Goal: Task Accomplishment & Management: Complete application form

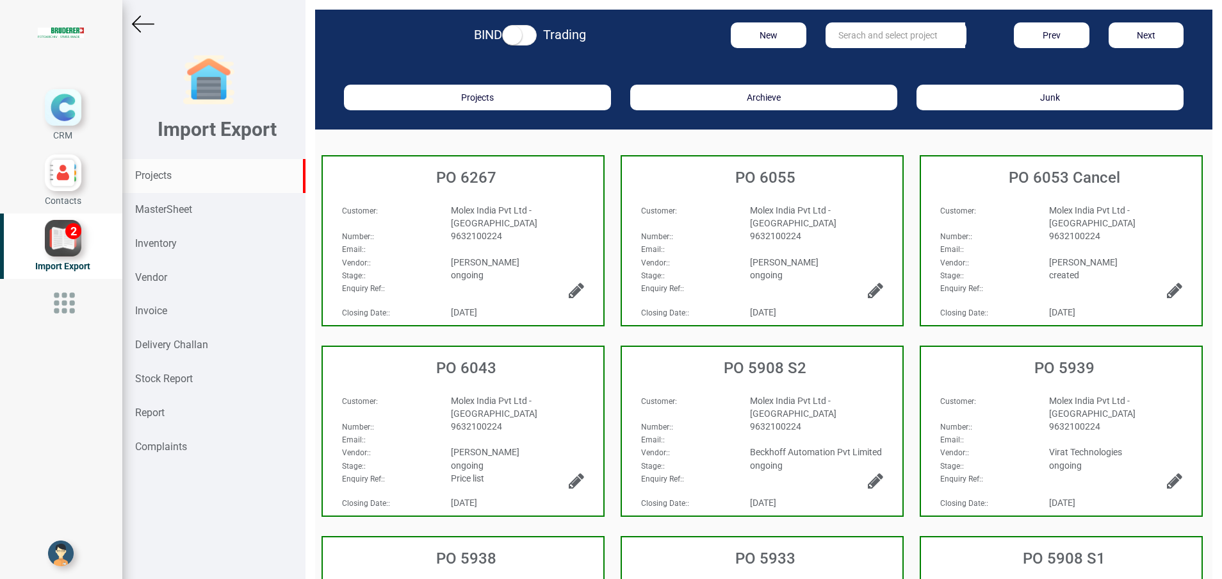
click at [153, 181] on div "Projects" at bounding box center [213, 176] width 183 height 34
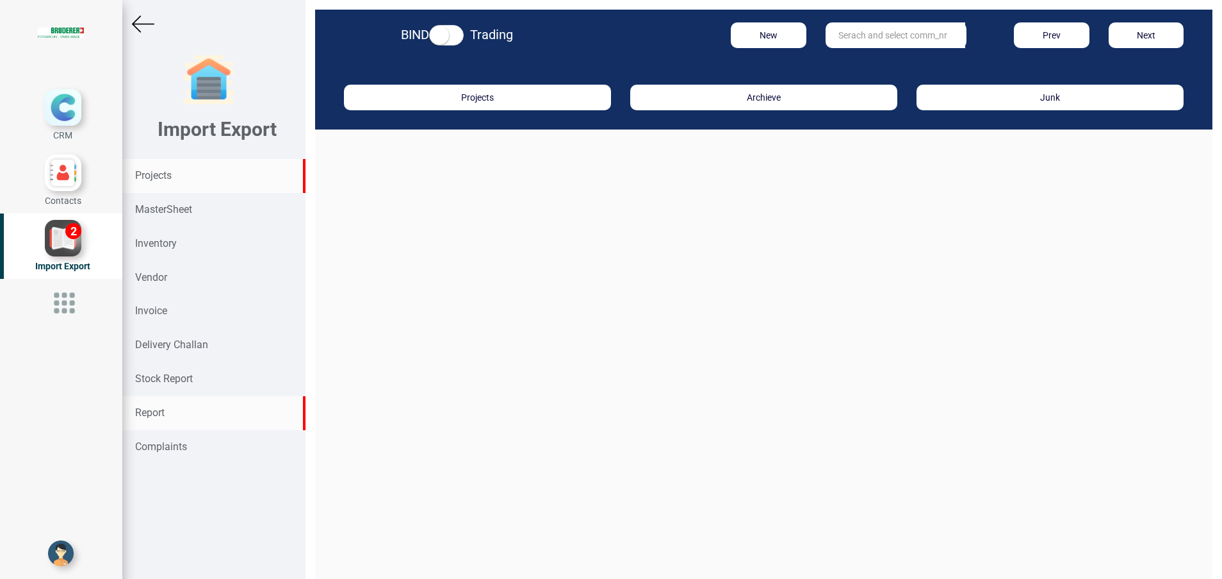
click at [148, 407] on strong "Report" at bounding box center [149, 412] width 29 height 12
select select
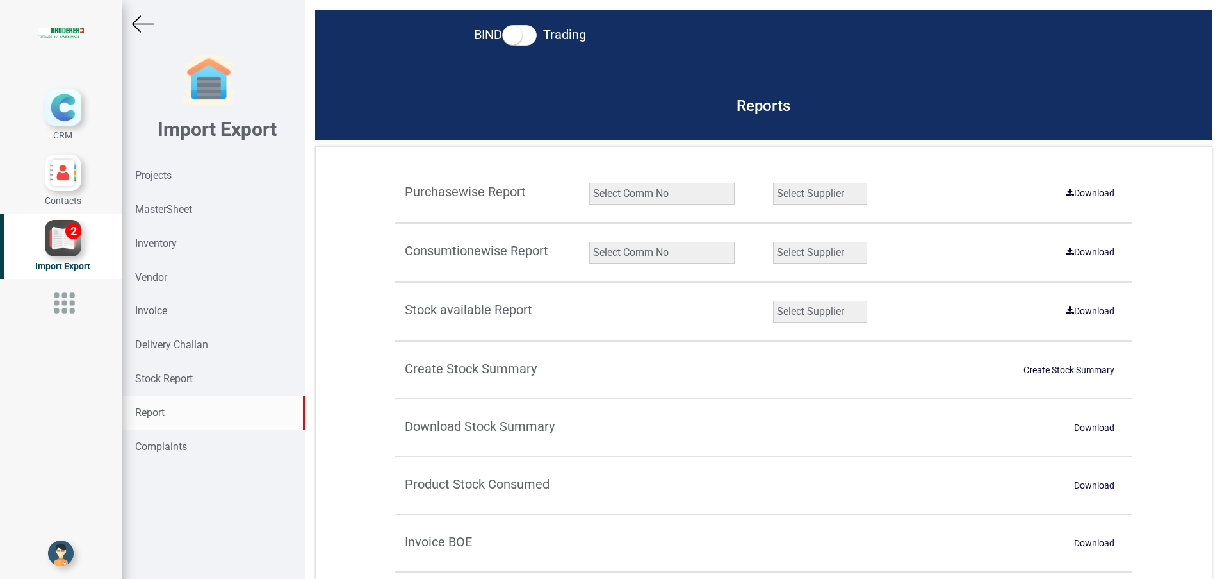
click at [621, 258] on select "Select Comm No 9872 2135R RU1506 11025-1298 5534R 5948 11051-1150 1932 2135 202…" at bounding box center [661, 253] width 145 height 22
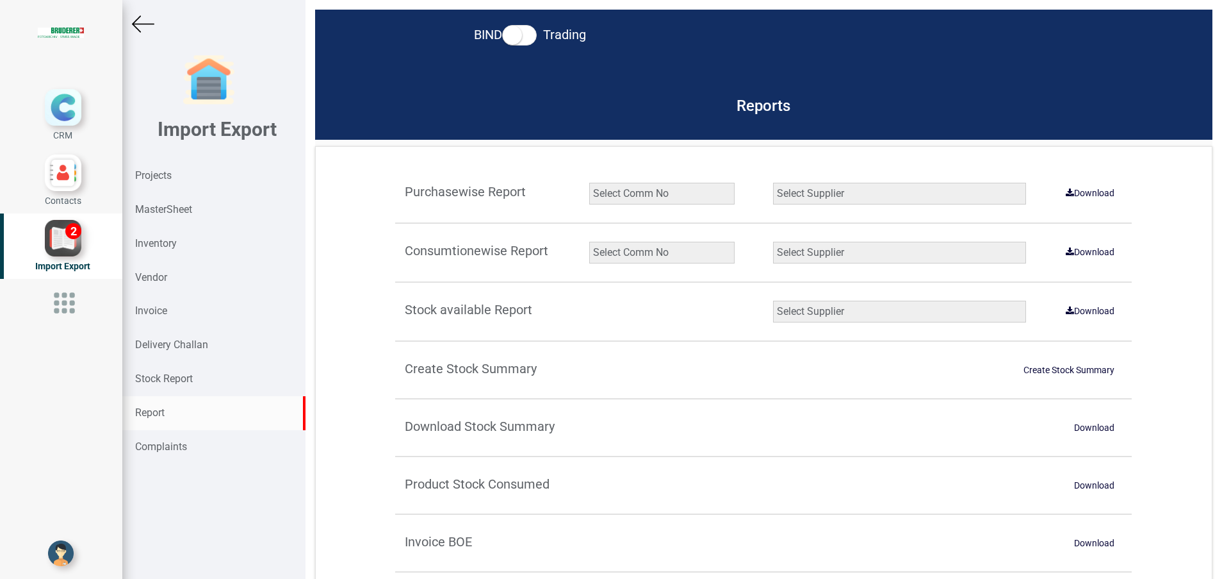
select select "string:9927"
click at [589, 242] on select "Select Comm No 9872 2135R RU1506 11025-1298 5534R 5948 11051-1150 1932 2135 202…" at bounding box center [661, 253] width 145 height 22
click at [863, 247] on select "Select Supplier All Supplier XNG Automation solutions [PERSON_NAME] Beckhoff Au…" at bounding box center [899, 253] width 253 height 22
select select "string:all"
click at [773, 242] on select "Select Supplier All Supplier XNG Automation solutions [PERSON_NAME] Beckhoff Au…" at bounding box center [899, 253] width 253 height 22
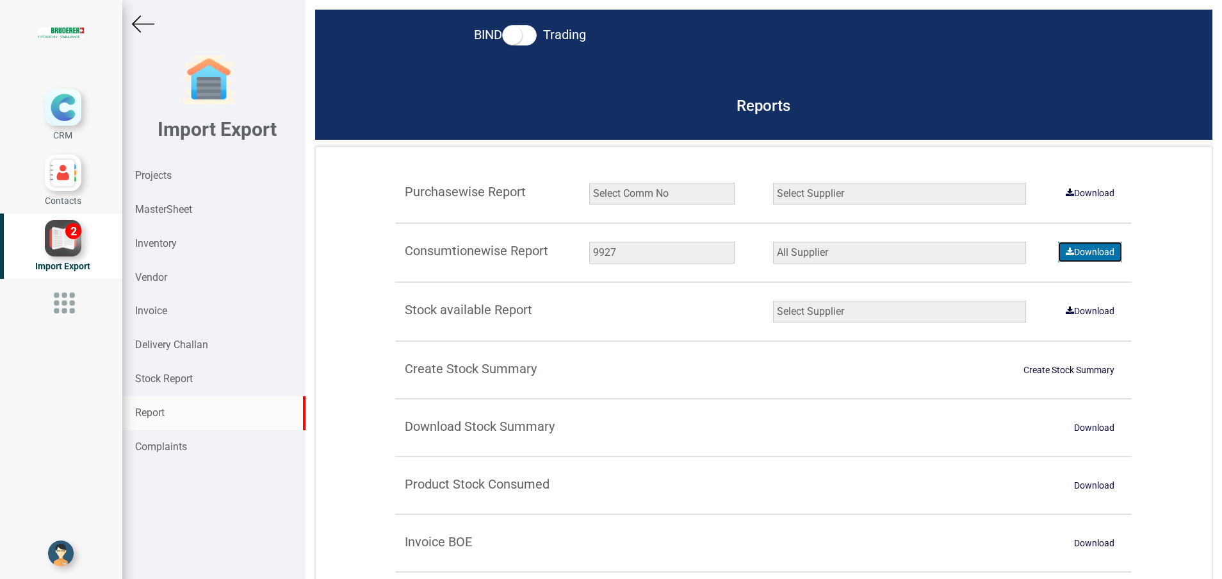
click at [1065, 255] on link "Download" at bounding box center [1090, 252] width 64 height 21
click at [647, 259] on select "Select Comm No 9872 2135R RU1506 11025-1298 5534R 5948 11051-1150 1932 2135 202…" at bounding box center [661, 253] width 145 height 22
select select "string:5965"
click at [589, 242] on select "Select Comm No 9872 2135R RU1506 11025-1298 5534R 5948 11051-1150 1932 2135 202…" at bounding box center [661, 253] width 145 height 22
click at [1072, 257] on link "Download" at bounding box center [1090, 252] width 64 height 21
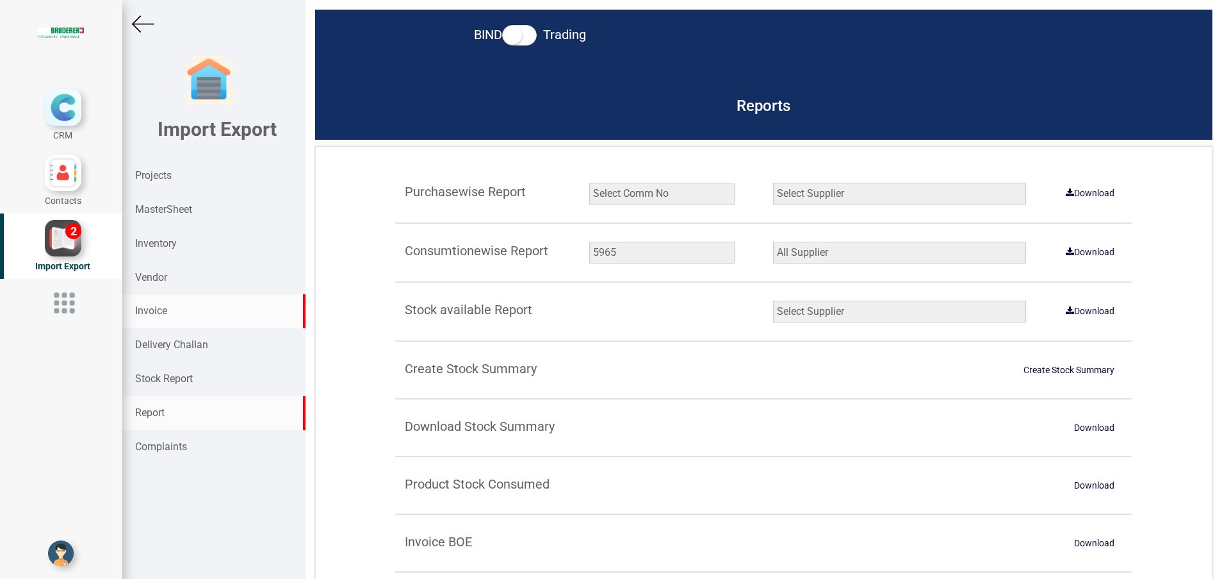
click at [182, 307] on div "Invoice" at bounding box center [213, 311] width 183 height 34
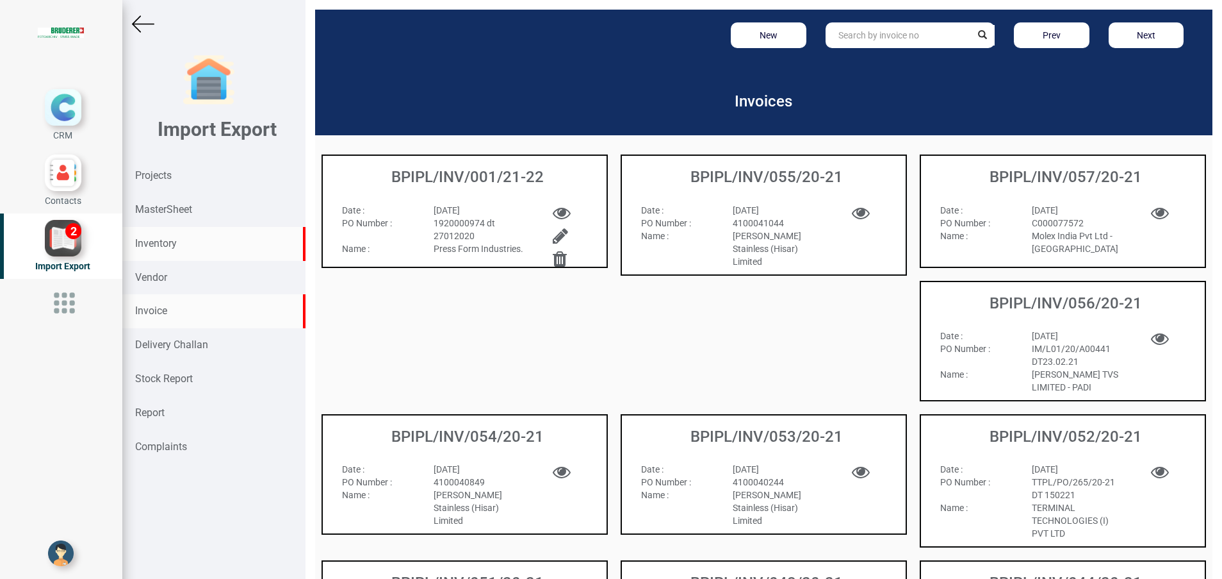
click at [176, 248] on strong "Inventory" at bounding box center [156, 243] width 42 height 12
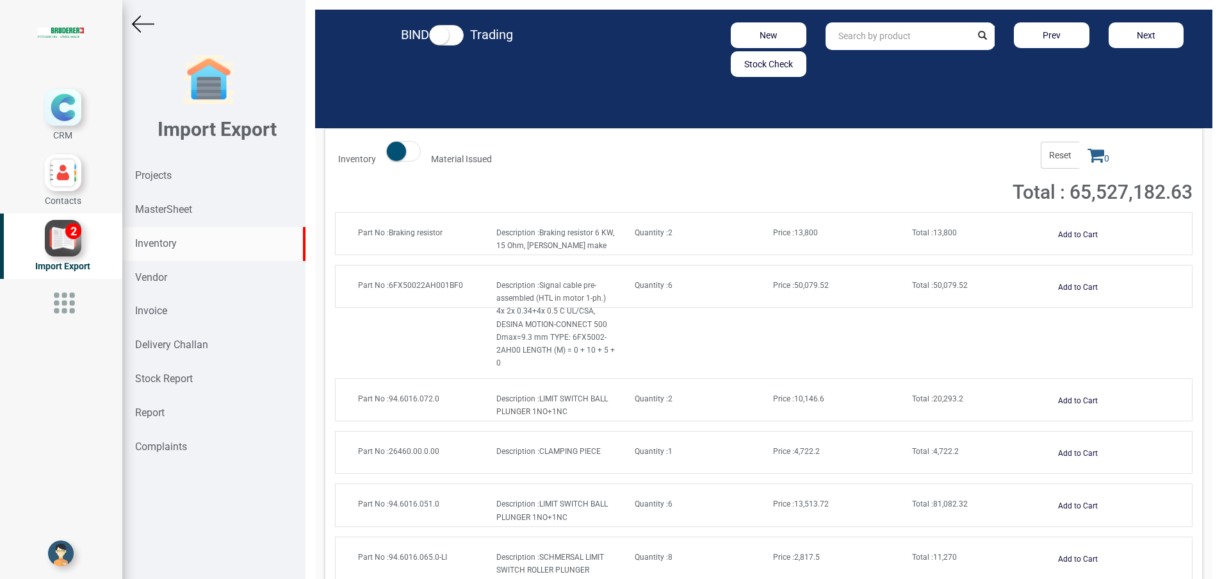
click at [175, 249] on strong "Inventory" at bounding box center [156, 243] width 42 height 12
click at [848, 38] on input "text" at bounding box center [899, 36] width 146 height 28
paste input "97.1600.600.5"
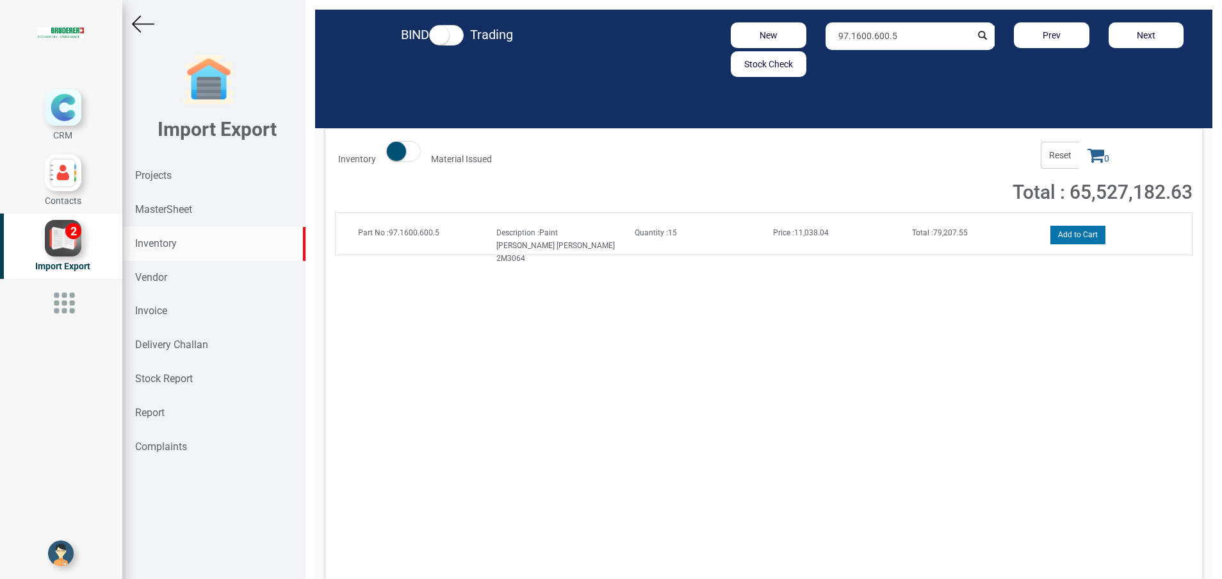
type input "97.1600.600.5"
click at [1059, 236] on button "Add to Cart" at bounding box center [1078, 235] width 55 height 19
click at [1088, 154] on icon at bounding box center [1096, 155] width 17 height 18
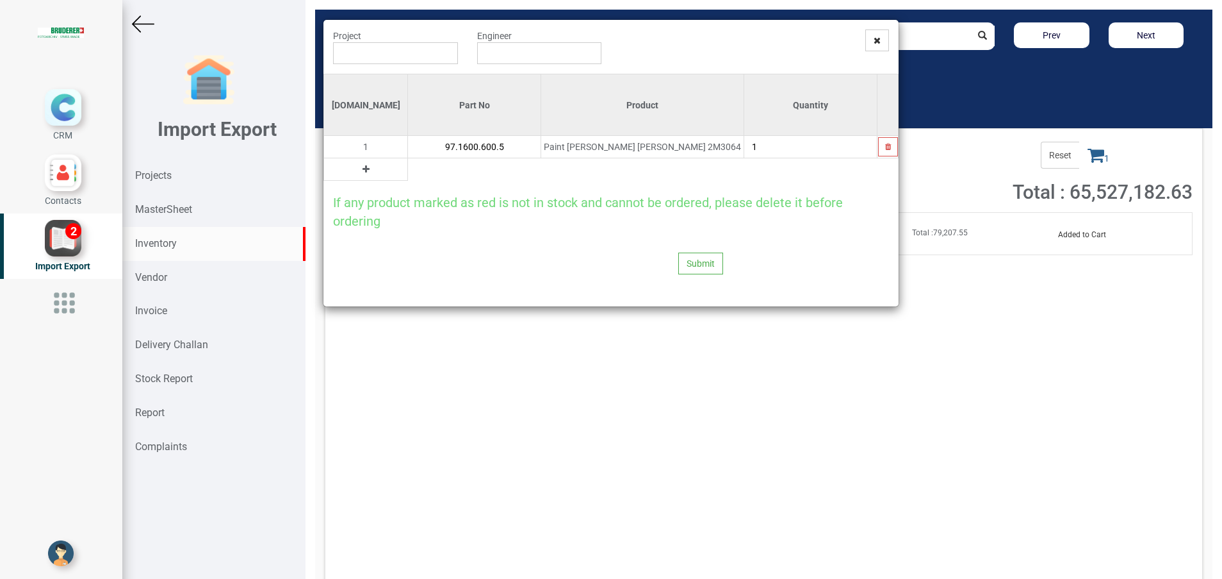
click at [778, 156] on input "1" at bounding box center [810, 147] width 133 height 22
type input "4"
click at [363, 172] on icon at bounding box center [366, 169] width 7 height 9
click at [408, 174] on input "text" at bounding box center [474, 169] width 133 height 22
paste input "97.1600.010.0"
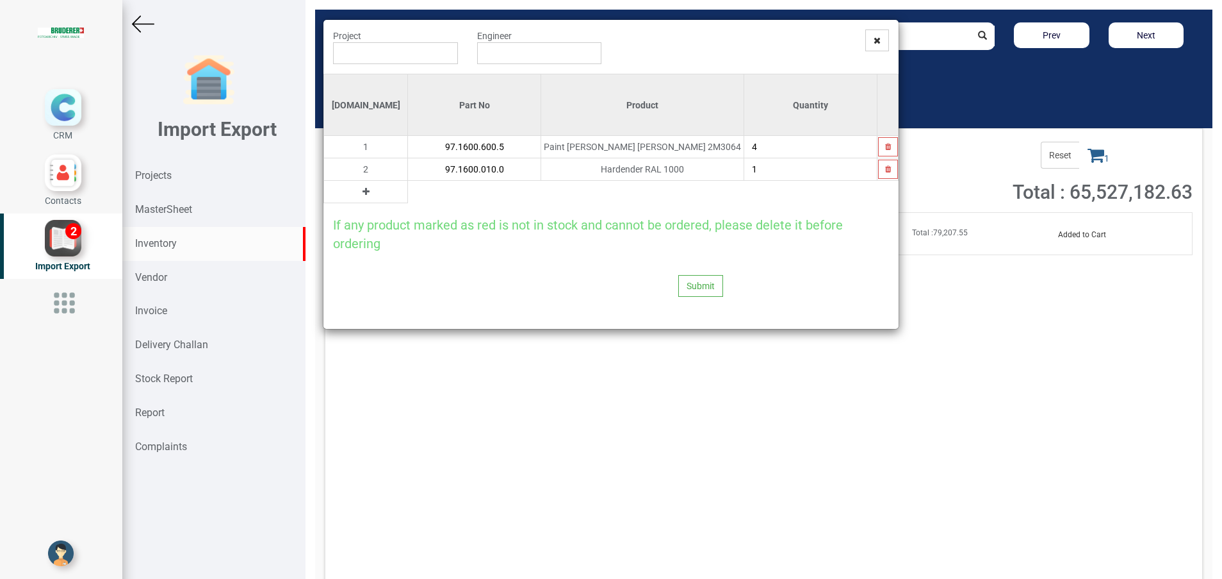
type input "97.1600.010.0"
type input "4"
click at [359, 191] on button at bounding box center [366, 192] width 15 height 14
click at [408, 189] on input "text" at bounding box center [474, 192] width 133 height 22
paste input "97.1600.716.0"
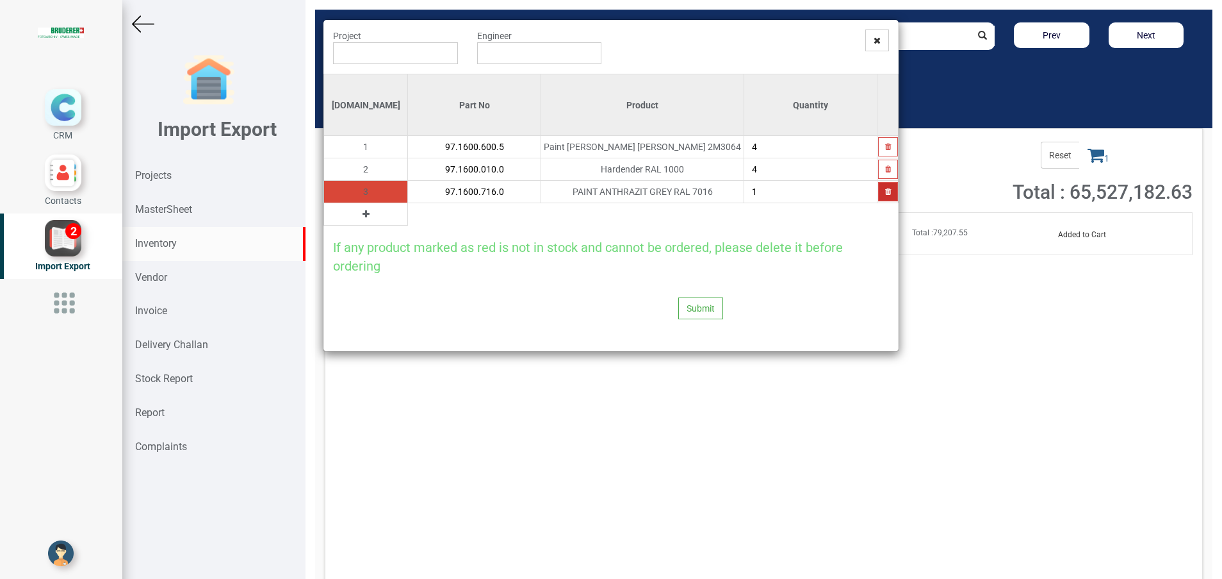
type input "97.1600.716.0"
click at [885, 194] on icon "button" at bounding box center [888, 192] width 6 height 8
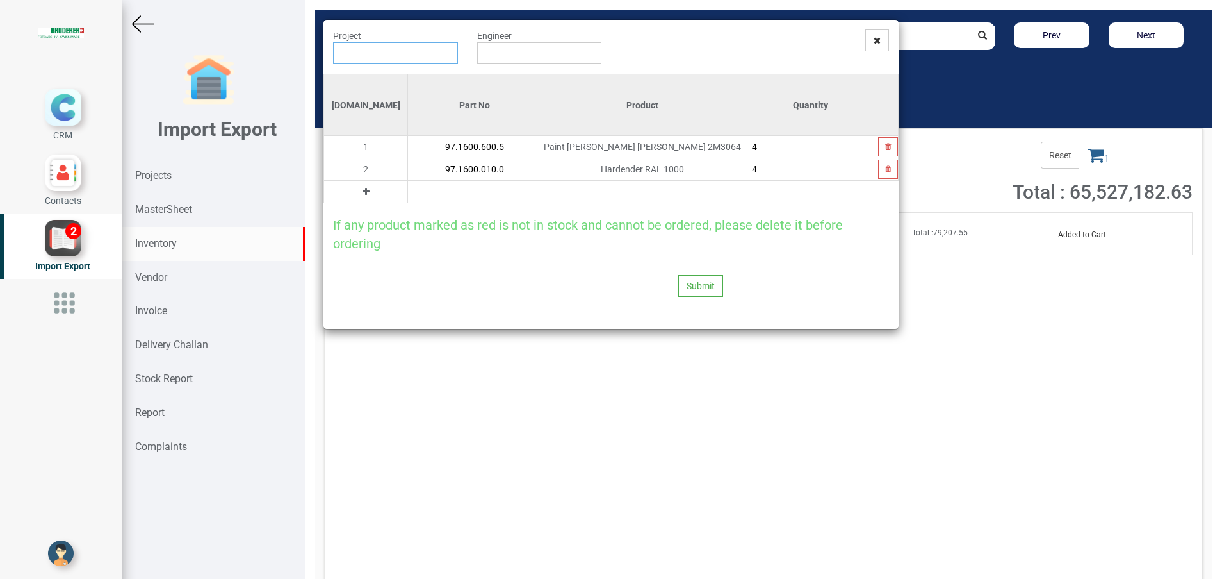
click at [418, 51] on input "text" at bounding box center [395, 53] width 125 height 22
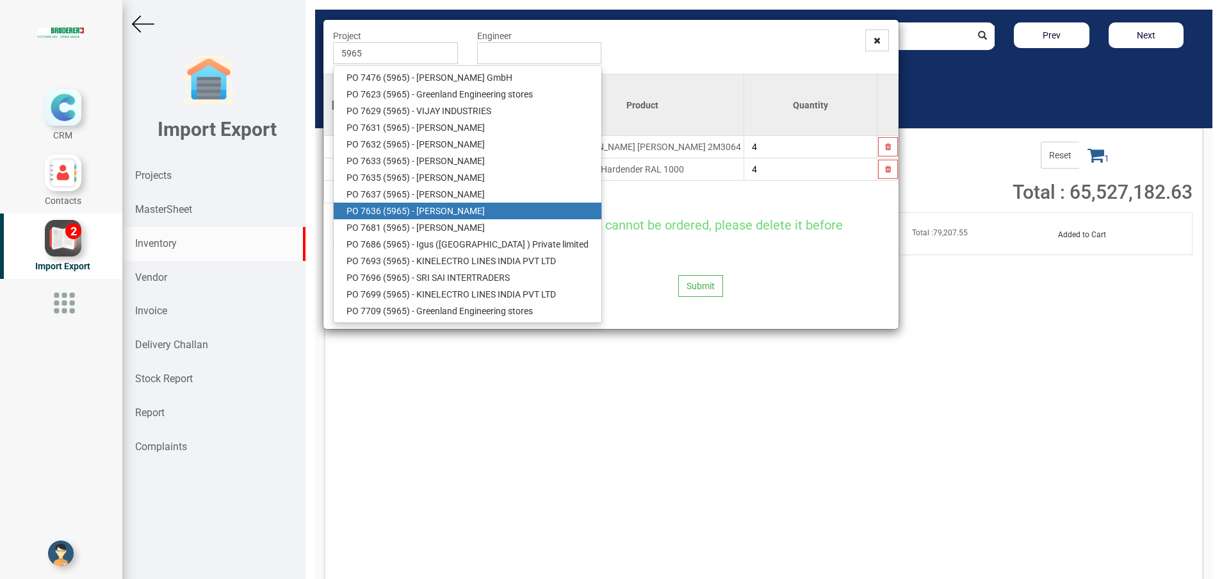
click at [480, 209] on link "PO 7636 ( 5965 ) - [PERSON_NAME]" at bounding box center [468, 210] width 268 height 17
type input "PO 7636 ( 5965 ) - [PERSON_NAME]"
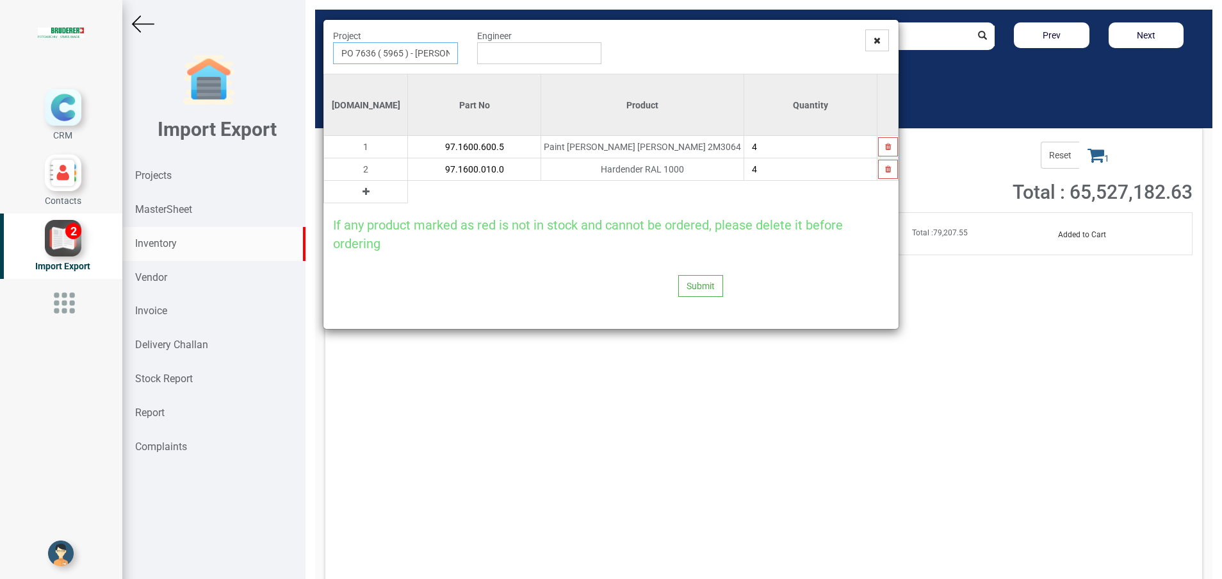
click at [480, 209] on div "If any product marked as red is not in stock and cannot be ordered, please dele…" at bounding box center [611, 227] width 575 height 49
click at [525, 65] on div "Project PO 7636 ( 5965 ) - [PERSON_NAME] Engineer" at bounding box center [611, 51] width 575 height 44
click at [533, 62] on input "text" at bounding box center [539, 53] width 125 height 22
click at [549, 81] on link "G opinath [PERSON_NAME]" at bounding box center [528, 77] width 101 height 17
type input "[PERSON_NAME]"
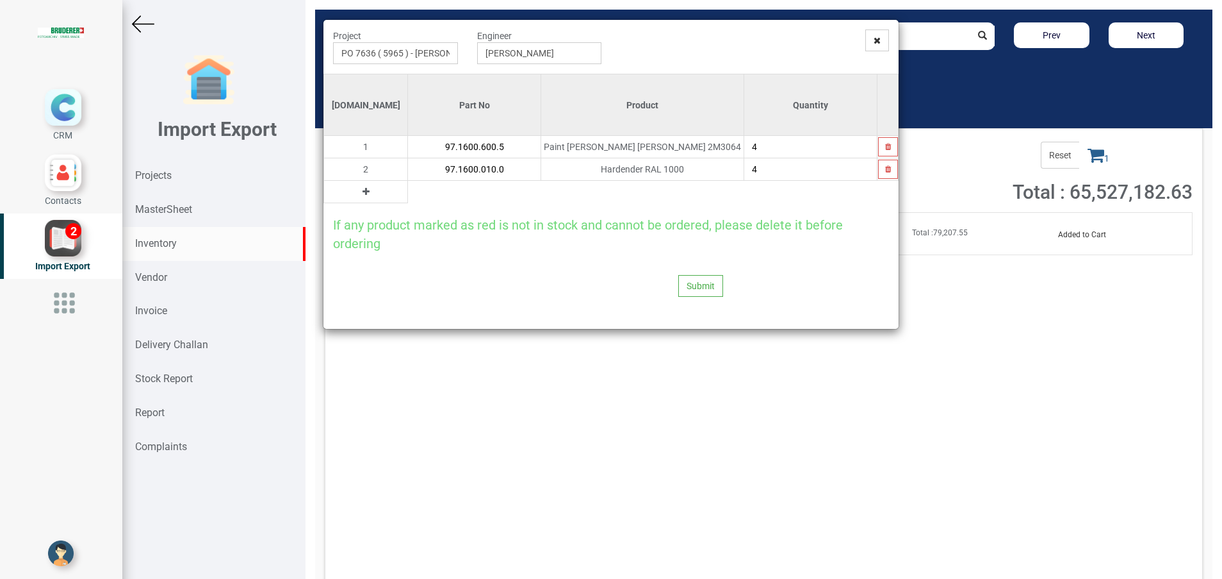
click at [359, 192] on button at bounding box center [366, 192] width 15 height 14
click at [408, 194] on input "text" at bounding box center [474, 192] width 133 height 22
paste input "97.1600.113.0"
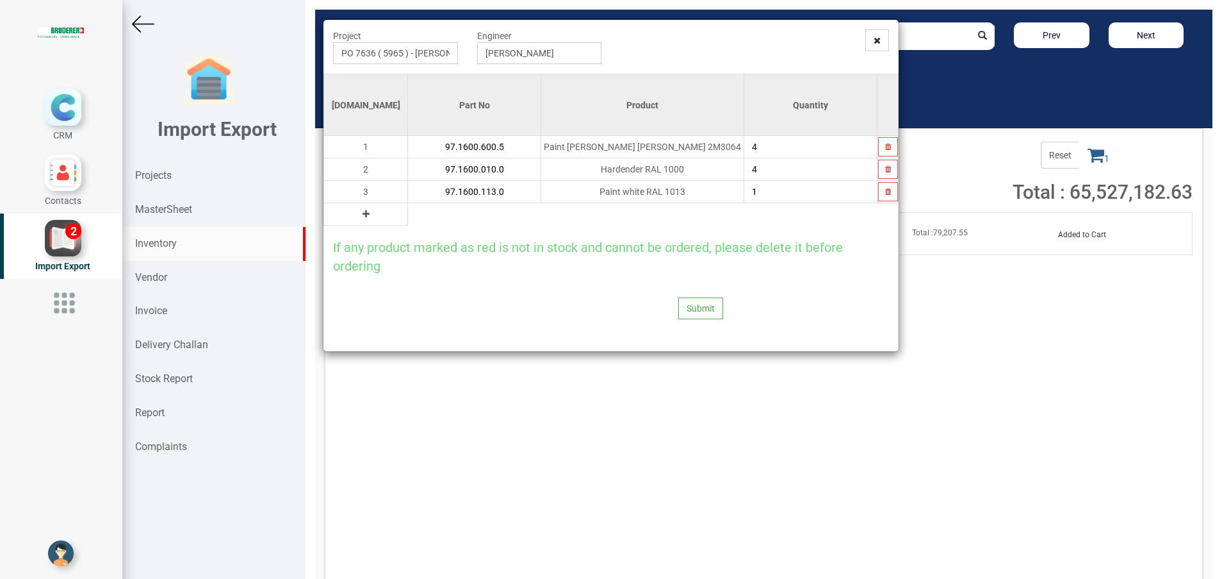
type input "97.1600.113.0"
type input "2"
click at [359, 211] on button at bounding box center [366, 214] width 15 height 14
click at [419, 217] on input "text" at bounding box center [474, 214] width 133 height 22
paste input "97.1600.905.0"
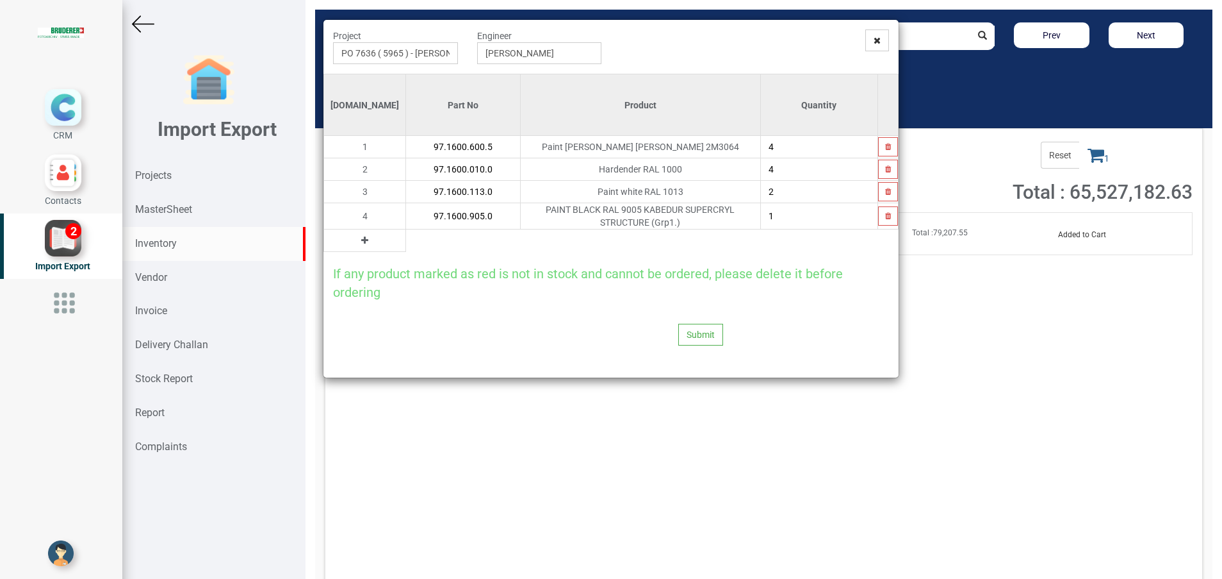
type input "97.1600.905.0"
type input "2"
click at [690, 331] on button "Submit" at bounding box center [701, 335] width 45 height 22
click at [673, 290] on button "Yes" at bounding box center [675, 296] width 40 height 22
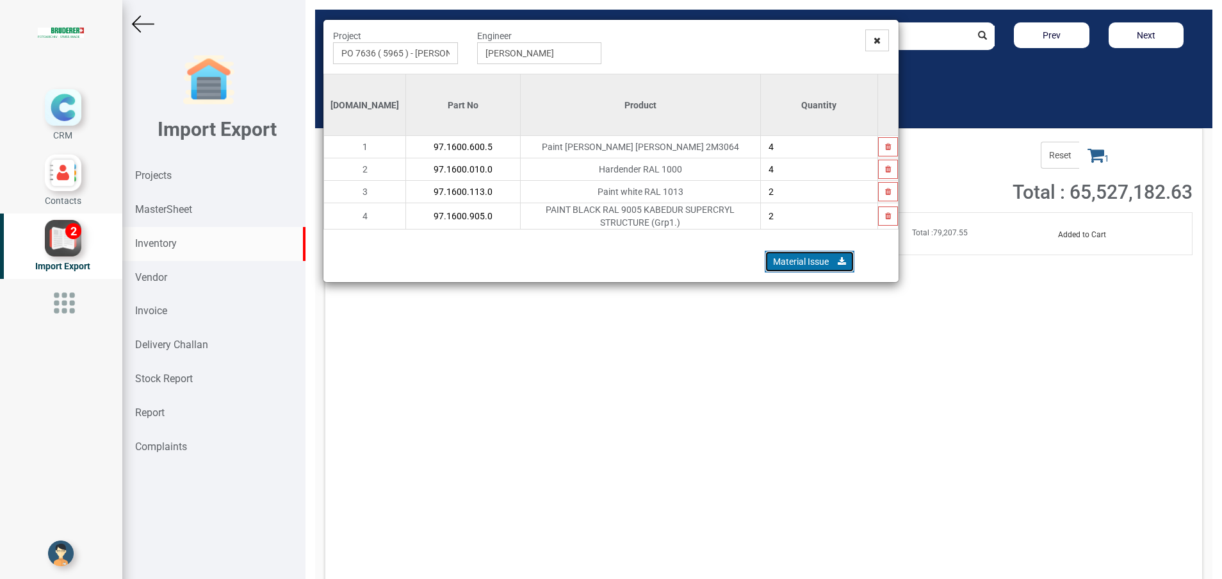
click at [775, 263] on link "Material Issue" at bounding box center [810, 262] width 90 height 22
click at [878, 44] on span at bounding box center [878, 40] width 24 height 22
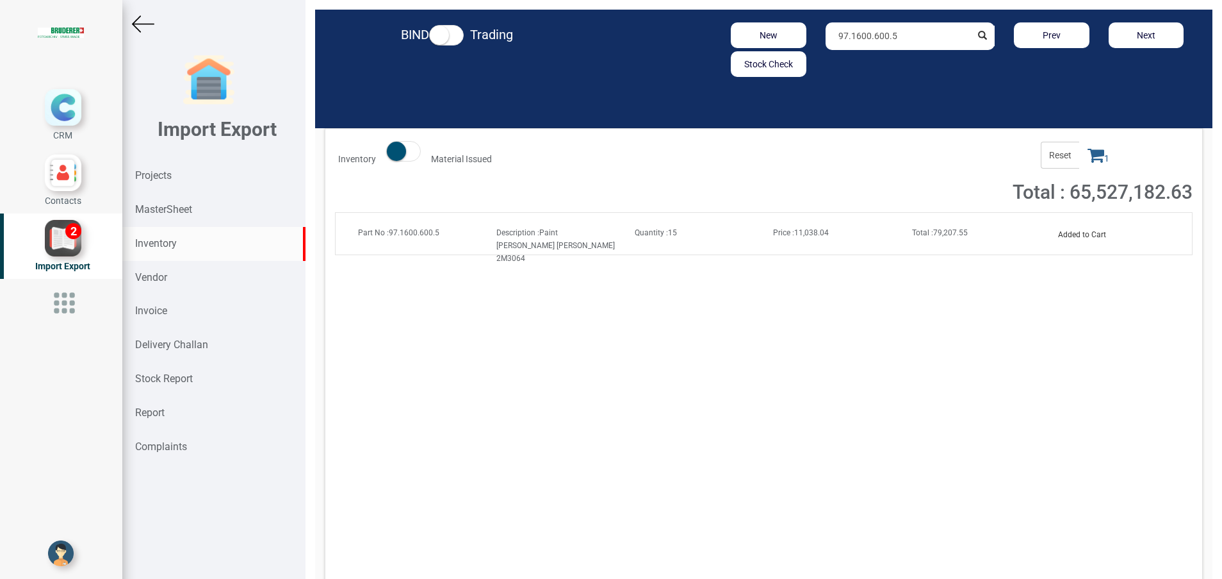
drag, startPoint x: 897, startPoint y: 31, endPoint x: 808, endPoint y: 33, distance: 89.1
click at [816, 33] on div "97.1600.600.5" at bounding box center [910, 36] width 189 height 28
paste input "97.1600.113.0"
type input "97.1600.113.0"
click at [1088, 163] on icon at bounding box center [1096, 155] width 17 height 18
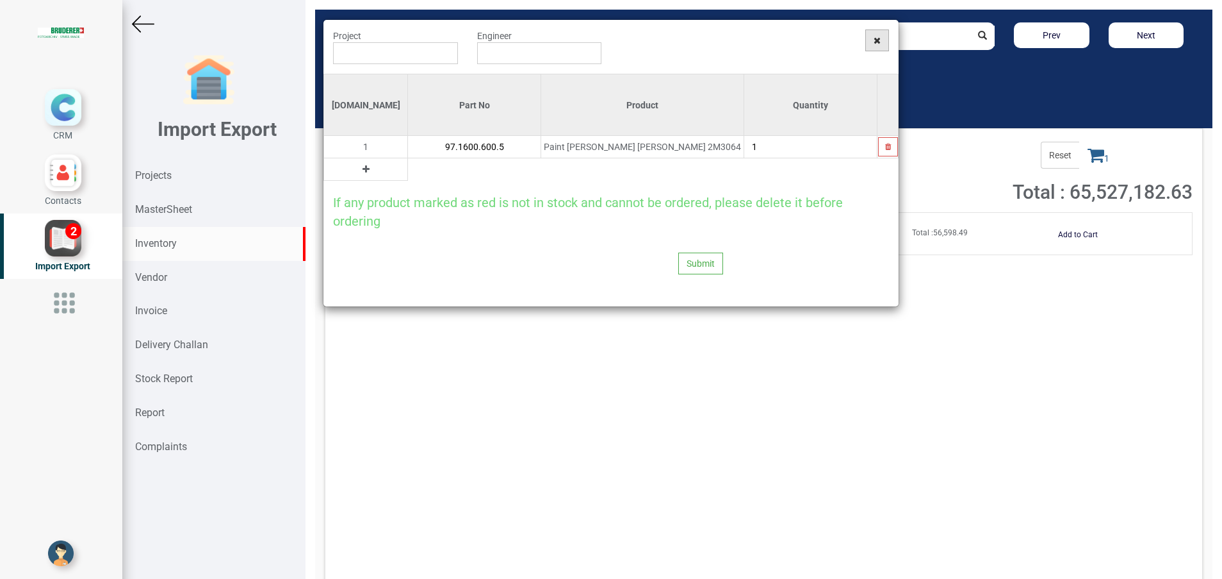
click at [880, 47] on span at bounding box center [878, 40] width 24 height 22
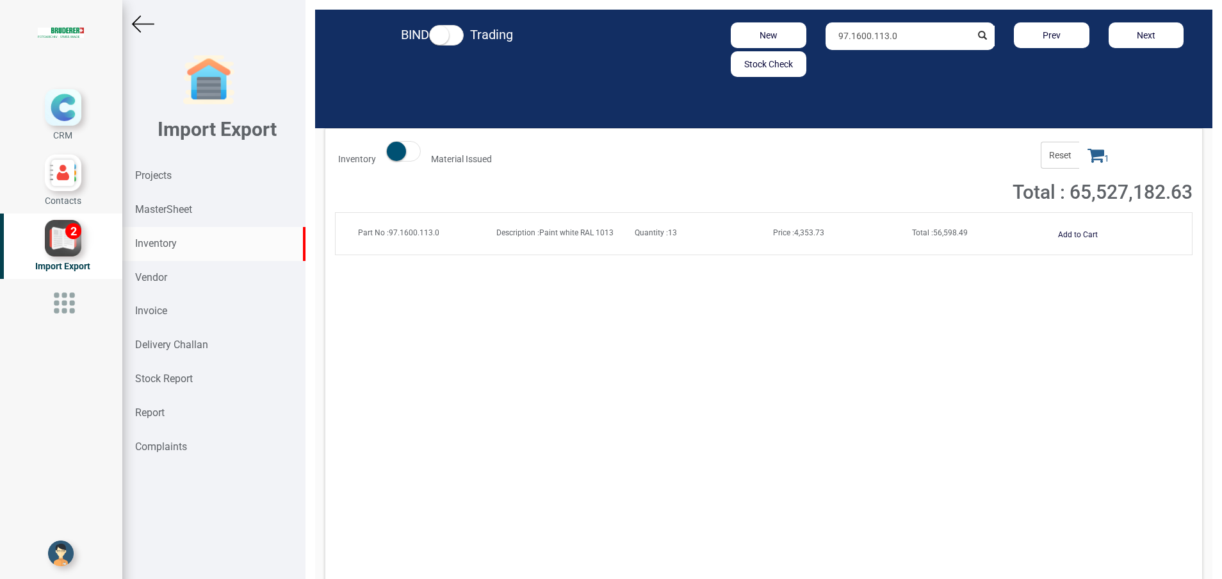
click at [1049, 164] on span "Reset" at bounding box center [1060, 155] width 38 height 27
click at [1069, 231] on button "Add to Cart" at bounding box center [1078, 235] width 55 height 19
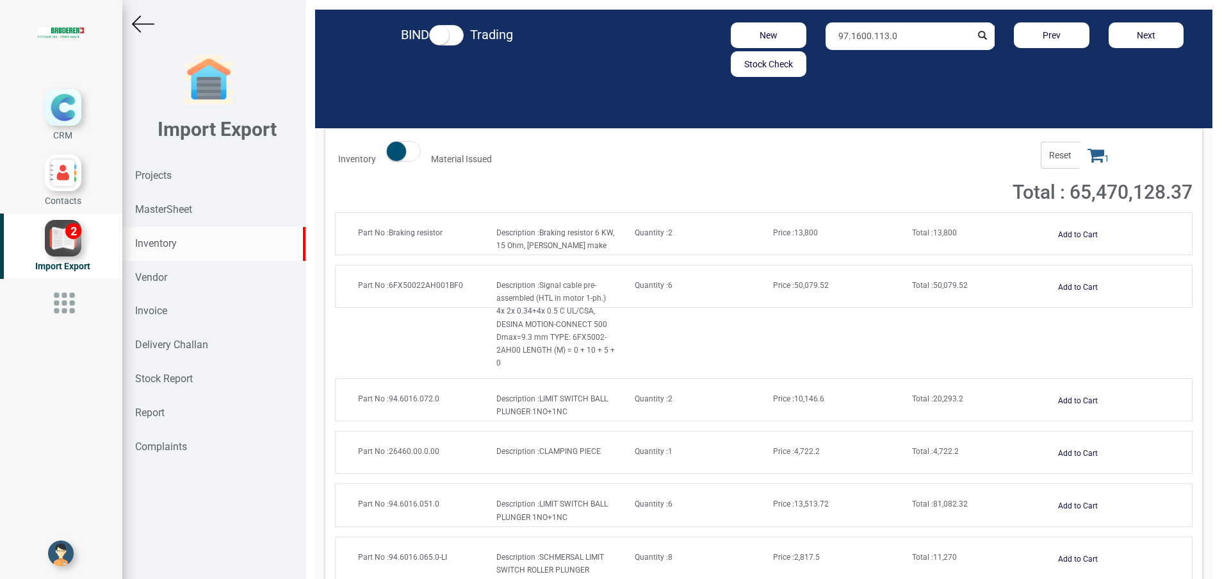
click at [1088, 161] on icon at bounding box center [1096, 155] width 17 height 18
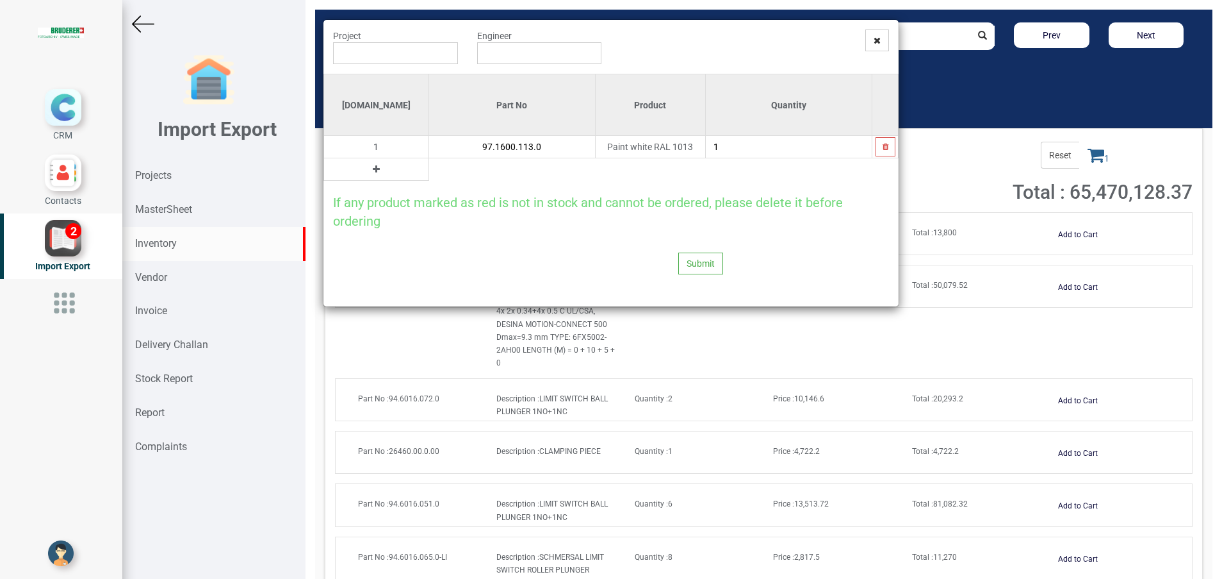
click at [723, 149] on input "1" at bounding box center [789, 147] width 166 height 22
type input "4"
click at [359, 171] on td at bounding box center [376, 169] width 105 height 22
click at [373, 170] on icon at bounding box center [376, 169] width 7 height 9
click at [429, 170] on input "text" at bounding box center [512, 169] width 166 height 22
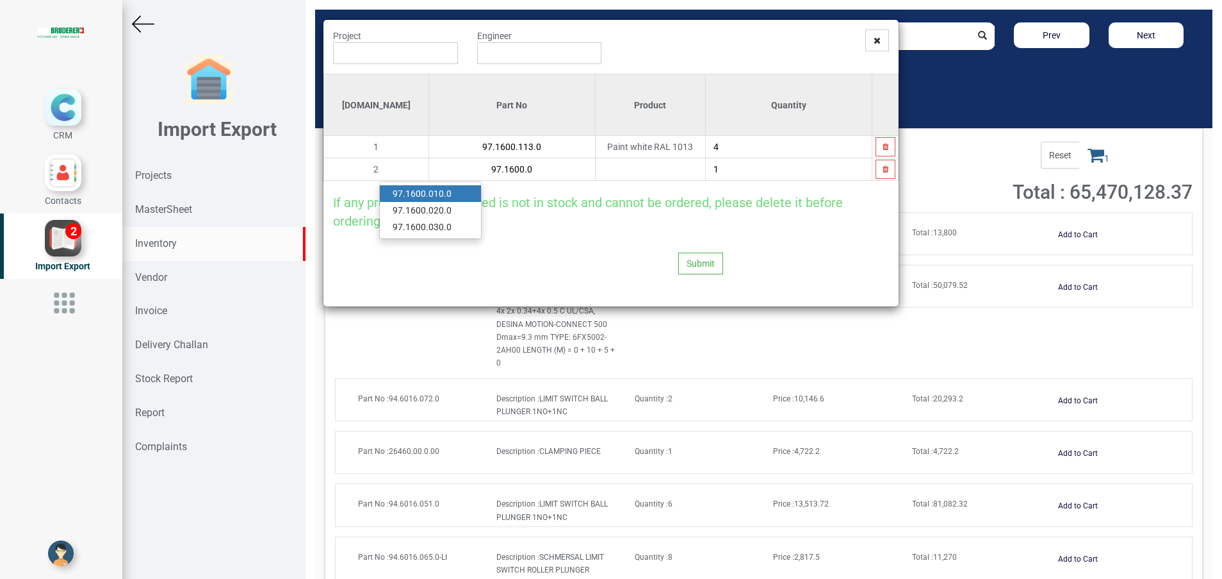
type input "97.1600.010.0"
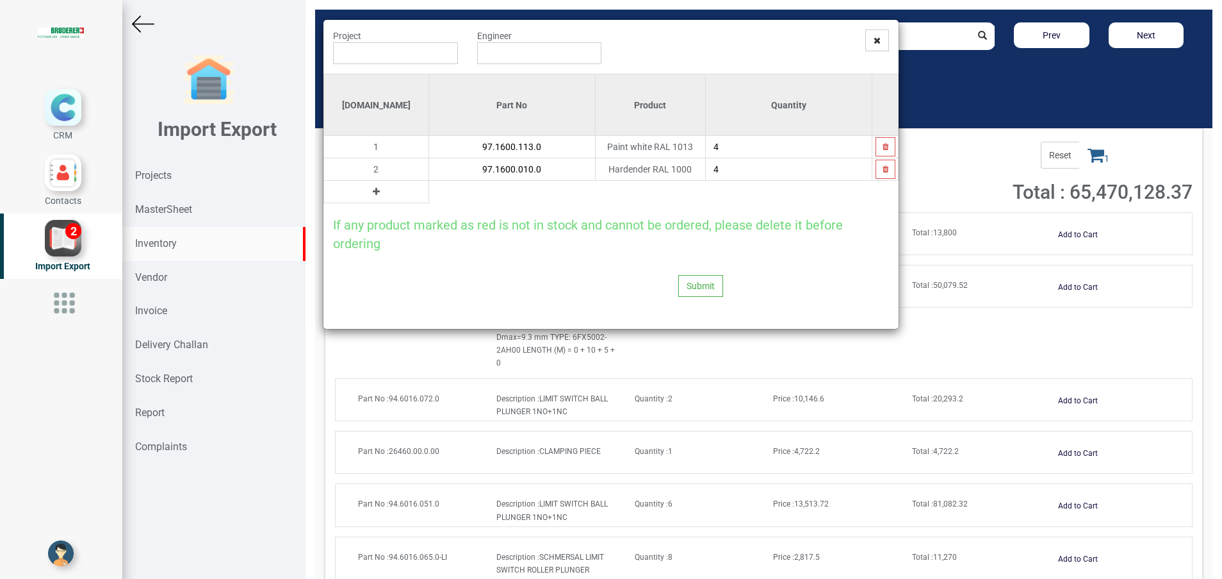
type input "4"
click at [373, 193] on icon at bounding box center [376, 191] width 7 height 9
click at [429, 195] on input "text" at bounding box center [512, 192] width 166 height 22
paste input "97.1600.905.0"
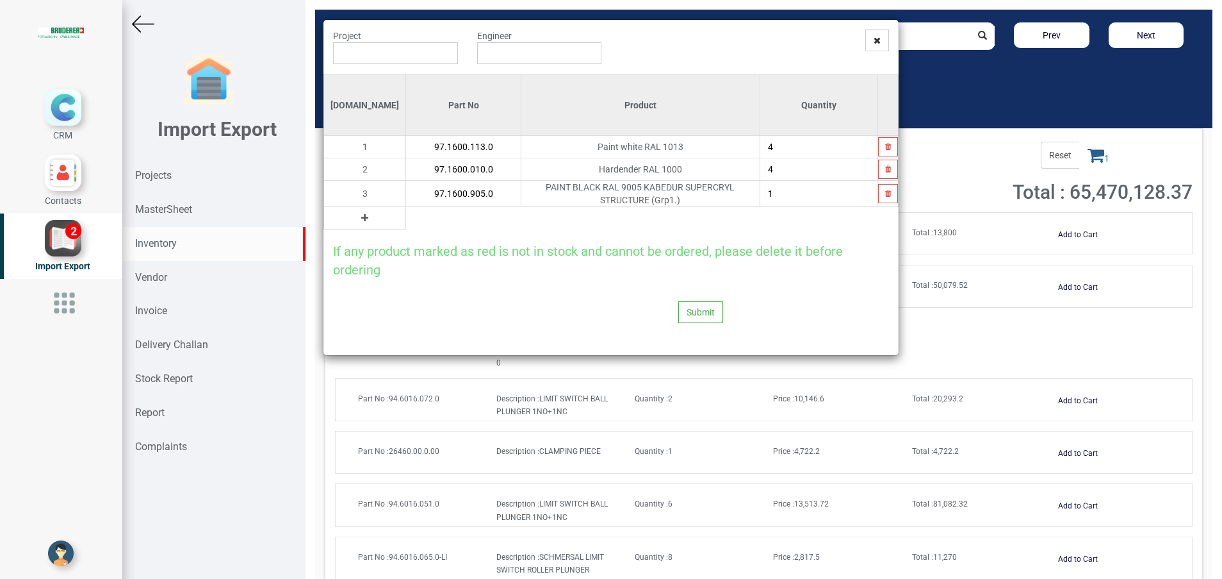
type input "97.1600.905.0"
type input "2"
type input "1"
click at [805, 160] on input "4" at bounding box center [819, 169] width 117 height 22
click at [804, 152] on input "4" at bounding box center [819, 147] width 117 height 22
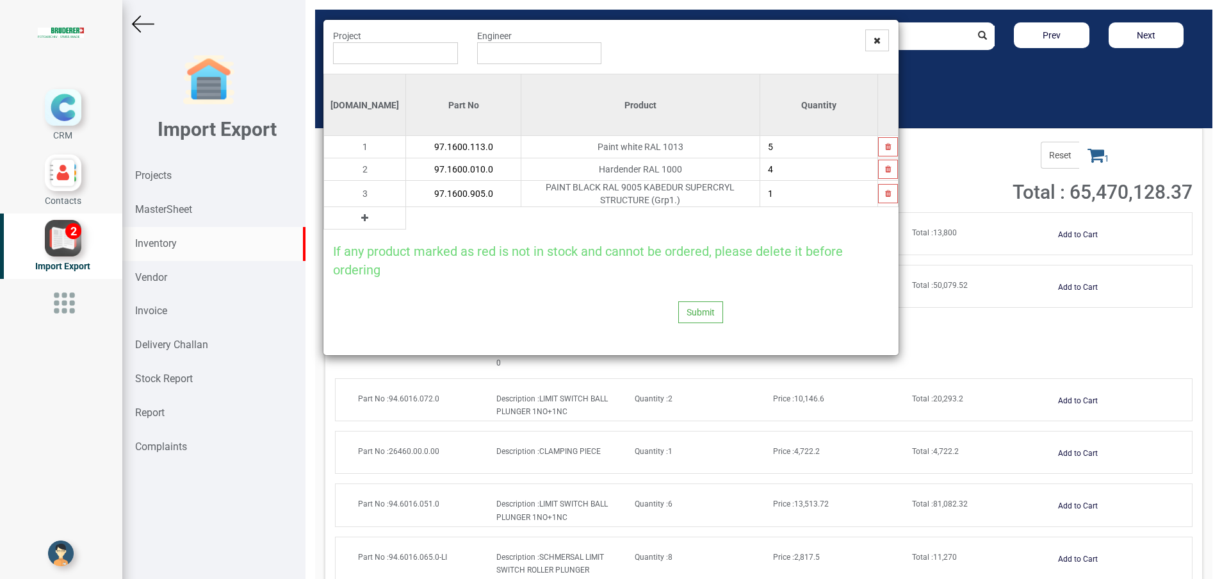
type input "5"
click at [409, 60] on input "text" at bounding box center [395, 53] width 125 height 22
type input "PO 6044 ( 9927 ) - [PERSON_NAME]"
click at [512, 62] on input "text" at bounding box center [539, 53] width 125 height 22
type input "[PERSON_NAME]"
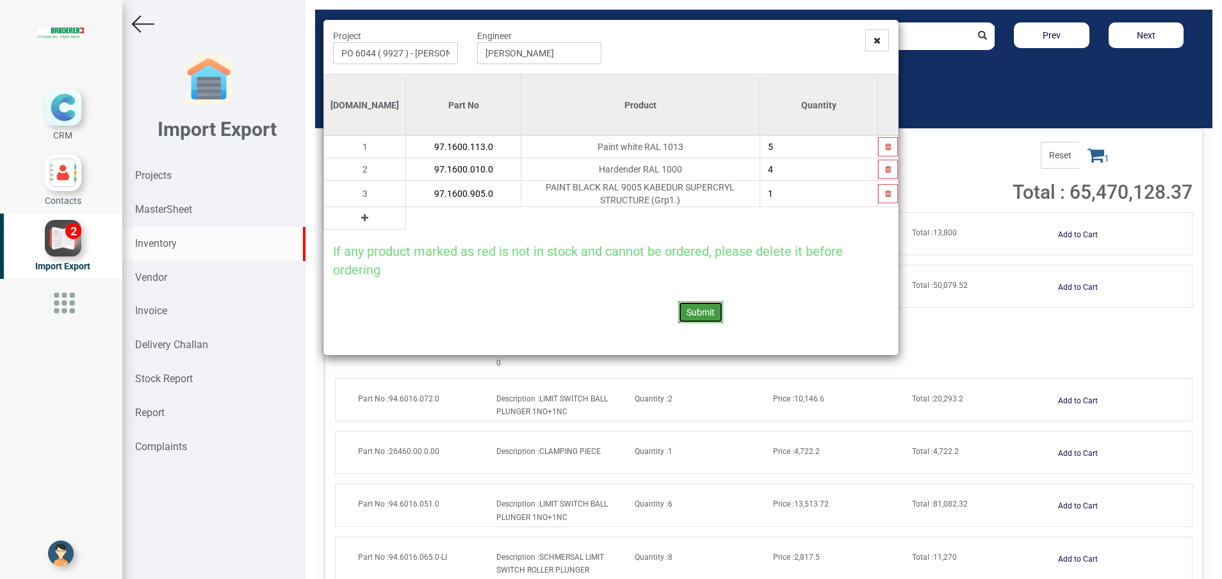
click at [691, 309] on button "Submit" at bounding box center [701, 312] width 45 height 22
click at [671, 277] on button "Yes" at bounding box center [675, 274] width 40 height 22
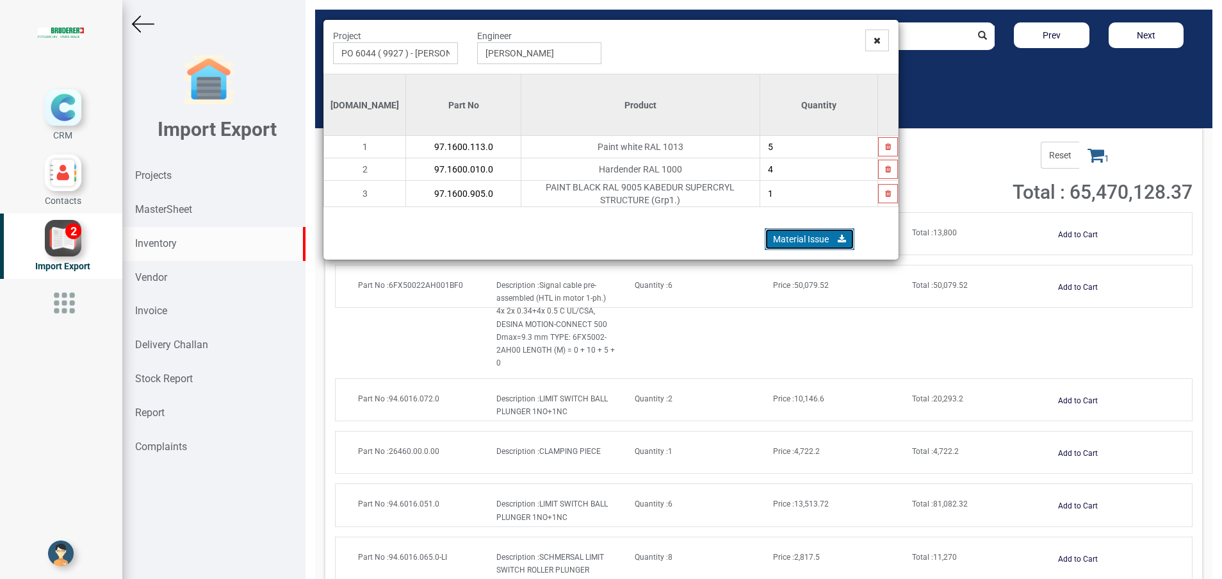
click at [809, 232] on link "Material Issue" at bounding box center [810, 239] width 90 height 22
click at [873, 42] on span at bounding box center [878, 40] width 24 height 22
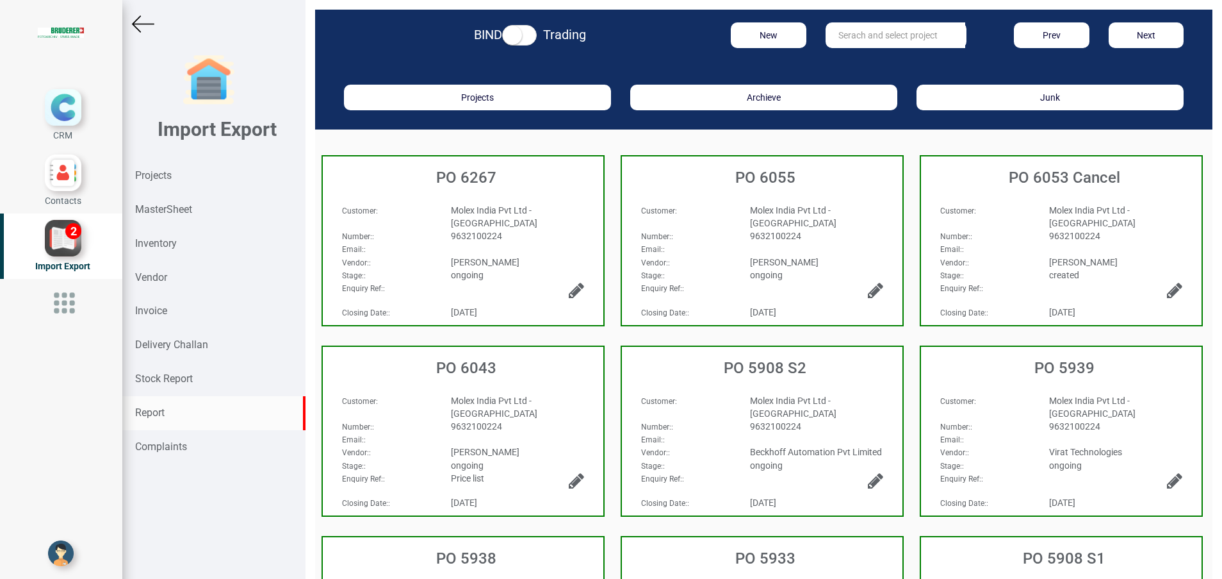
click at [159, 408] on strong "Report" at bounding box center [149, 412] width 29 height 12
select select
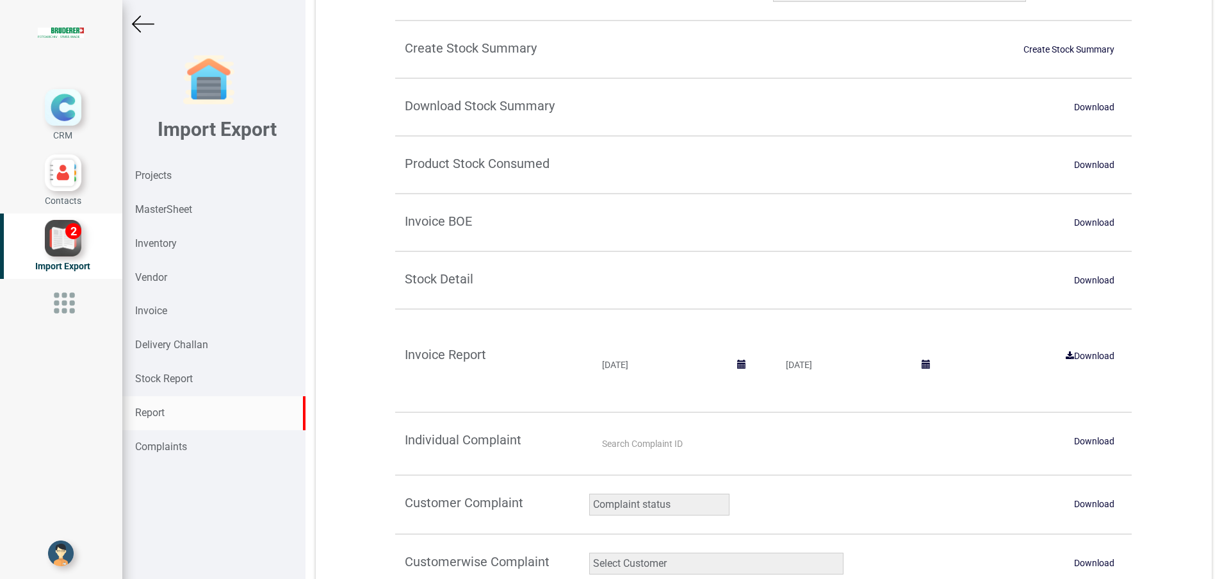
scroll to position [326, 0]
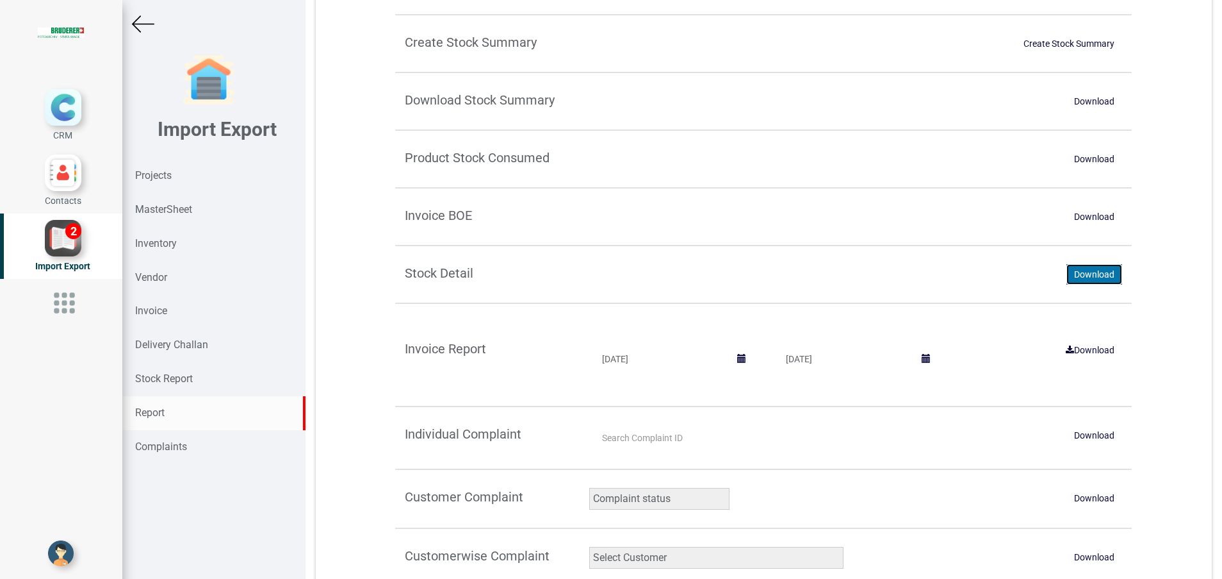
click at [1080, 279] on link "Download" at bounding box center [1095, 274] width 56 height 21
click at [273, 57] on div at bounding box center [239, 79] width 113 height 51
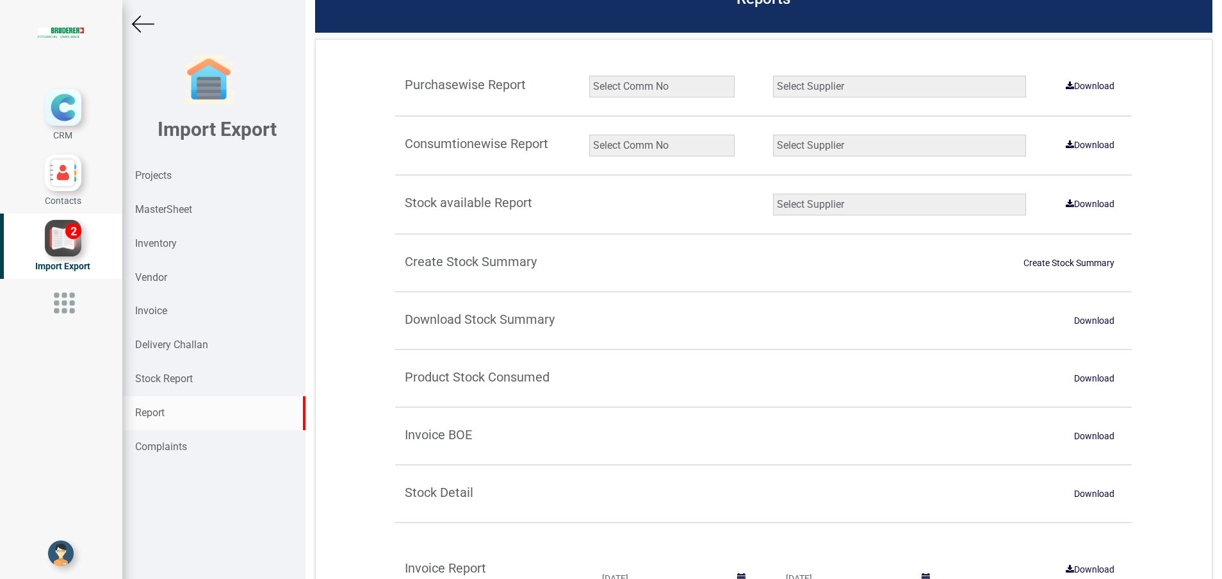
scroll to position [96, 0]
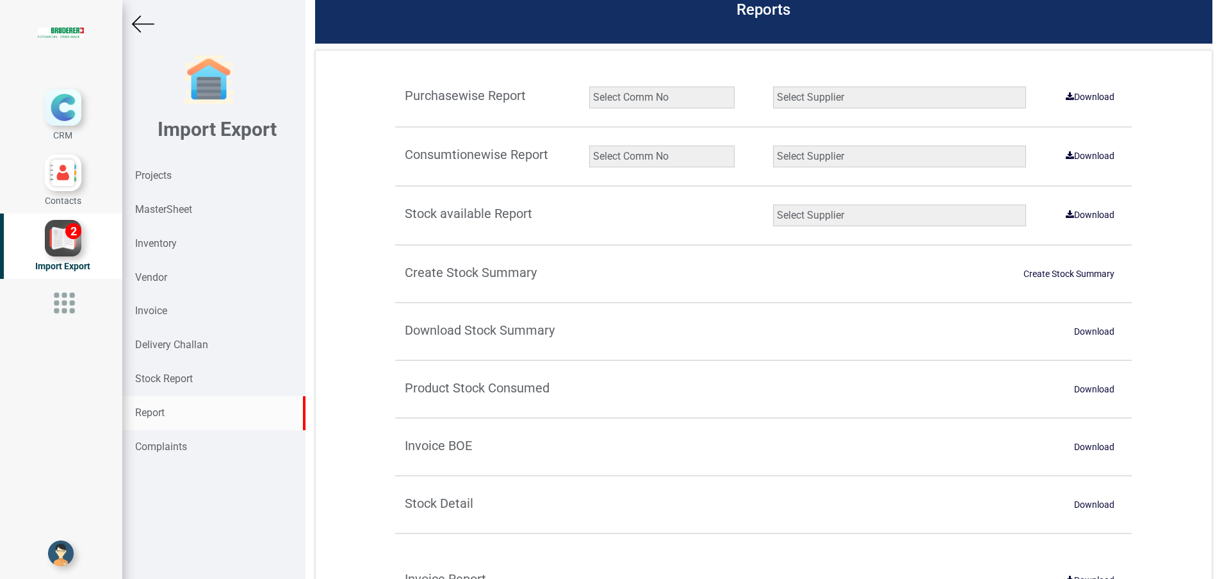
click at [673, 158] on select "Select Comm No 9872 2135R RU1506 11025-1298 5534R 5948 11051-1150 1932 2135 202…" at bounding box center [661, 156] width 145 height 22
select select "string:5965"
click at [589, 145] on select "Select Comm No 9872 2135R RU1506 11025-1298 5534R 5948 11051-1150 1932 2135 202…" at bounding box center [661, 156] width 145 height 22
click at [889, 156] on select "Select Supplier All Supplier XNG Automation solutions [PERSON_NAME] Beckhoff Au…" at bounding box center [899, 156] width 253 height 22
select select "string:all"
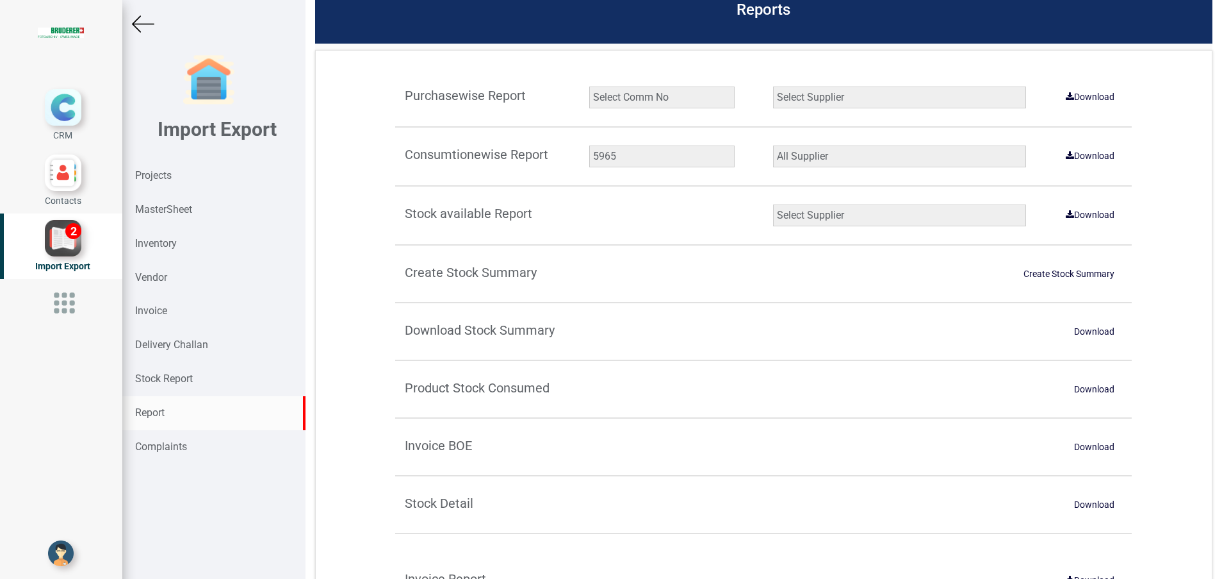
click at [773, 145] on select "Select Supplier All Supplier XNG Automation solutions [PERSON_NAME] Beckhoff Au…" at bounding box center [899, 156] width 253 height 22
click at [1071, 158] on link "Download" at bounding box center [1090, 155] width 64 height 21
click at [668, 158] on select "Select Comm No 9872 2135R RU1506 11025-1298 5534R 5948 11051-1150 1932 2135 202…" at bounding box center [661, 156] width 145 height 22
select select "string:9927"
click at [589, 145] on select "Select Comm No 9872 2135R RU1506 11025-1298 5534R 5948 11051-1150 1932 2135 202…" at bounding box center [661, 156] width 145 height 22
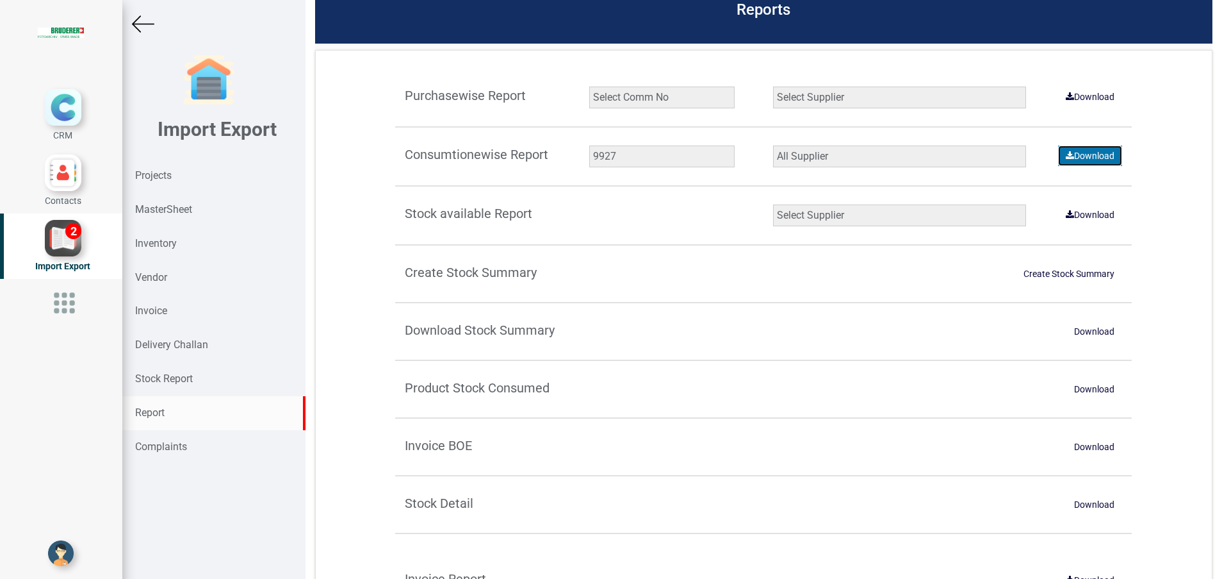
click at [1088, 152] on link "Download" at bounding box center [1090, 155] width 64 height 21
